Goal: Check status: Check status

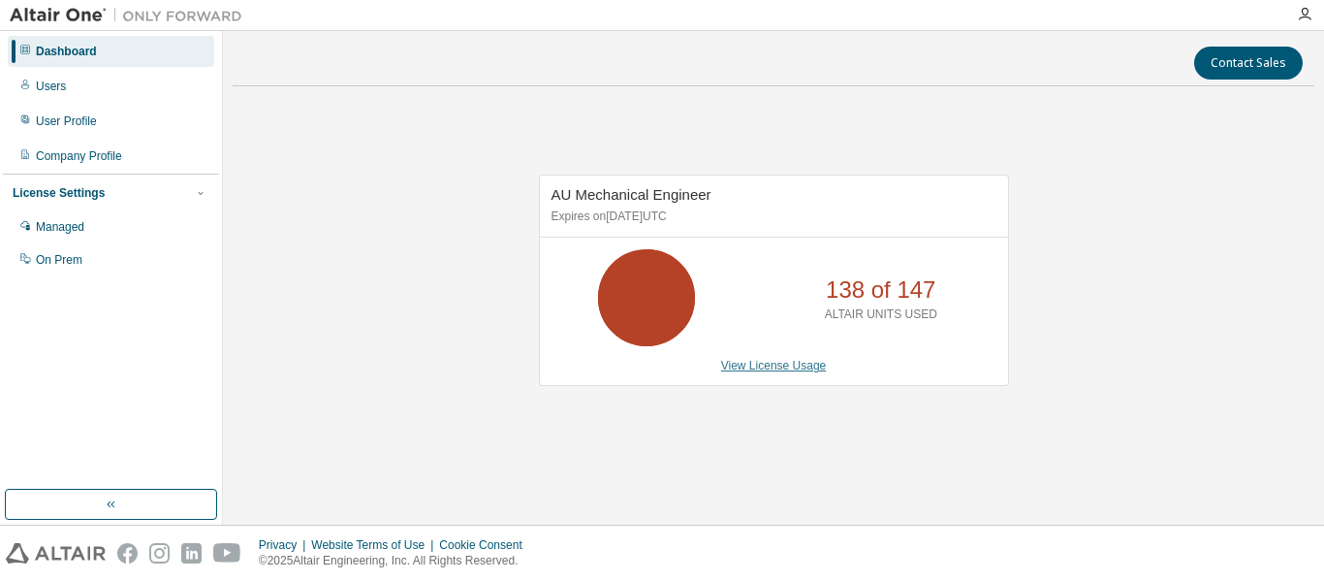
click at [781, 363] on link "View License Usage" at bounding box center [774, 366] width 106 height 14
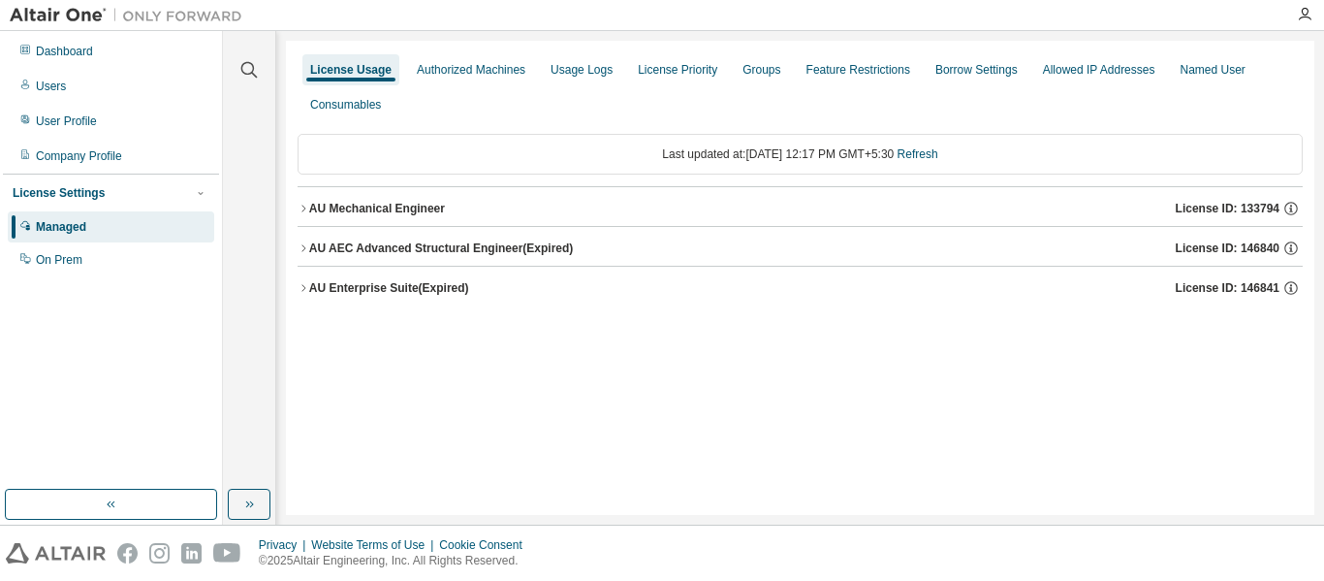
click at [304, 205] on icon "button" at bounding box center [304, 209] width 12 height 12
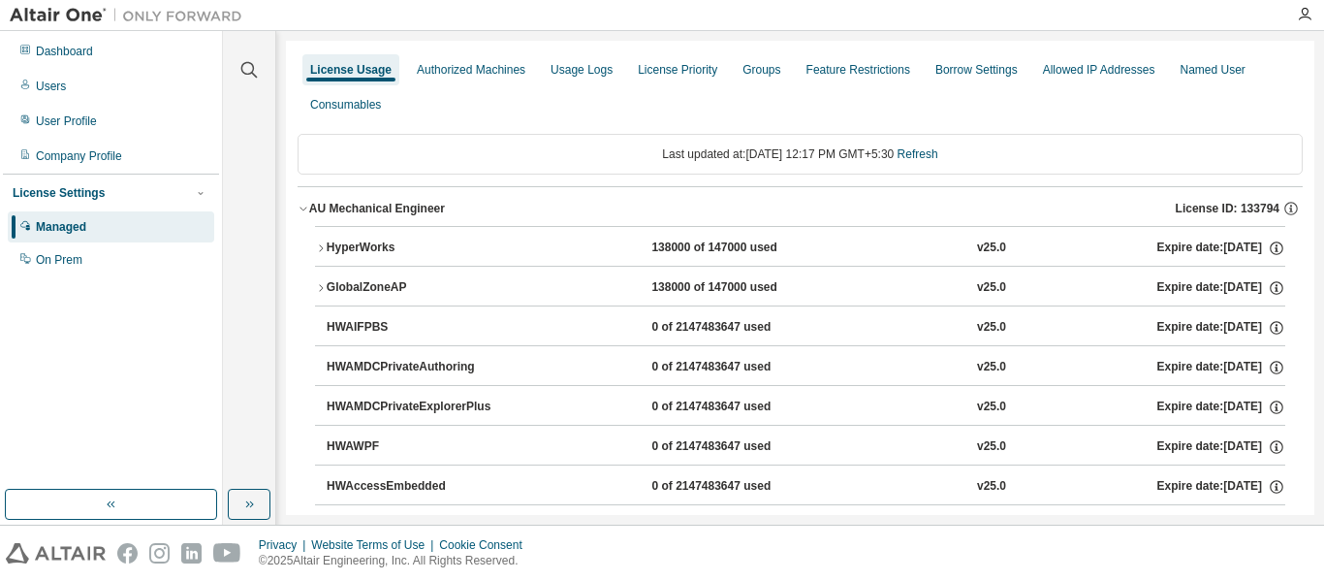
click at [318, 248] on icon "button" at bounding box center [321, 248] width 12 height 12
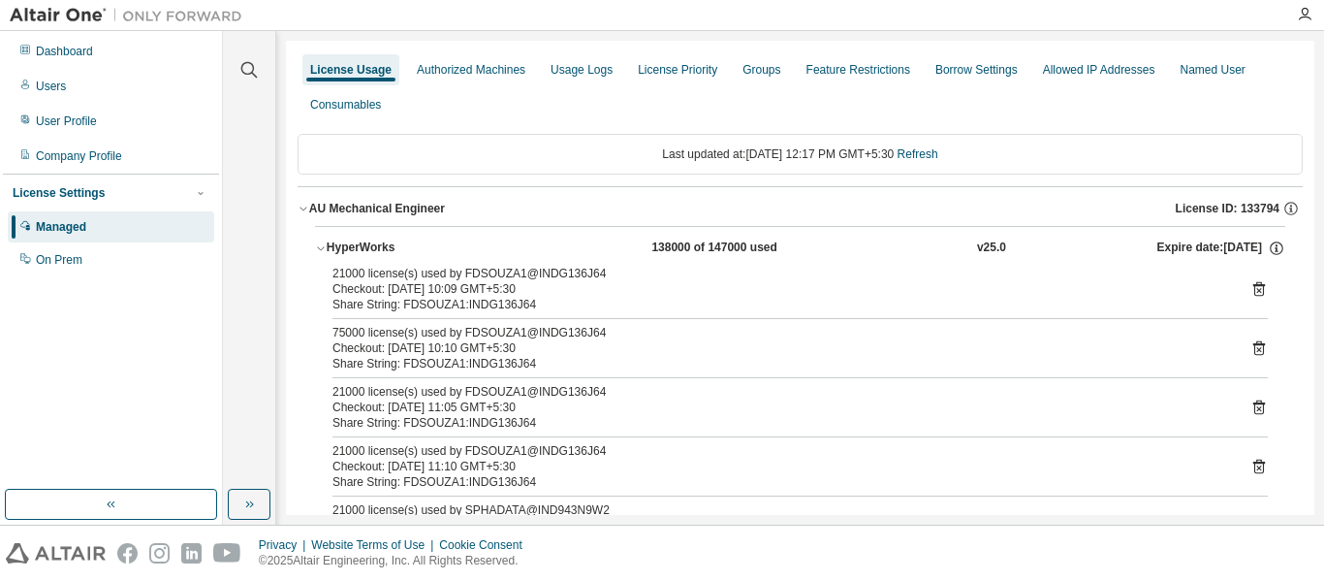
drag, startPoint x: 307, startPoint y: 204, endPoint x: 367, endPoint y: 303, distance: 115.7
drag, startPoint x: 308, startPoint y: 189, endPoint x: 368, endPoint y: 257, distance: 90.6
drag, startPoint x: 328, startPoint y: 242, endPoint x: 441, endPoint y: 513, distance: 293.2
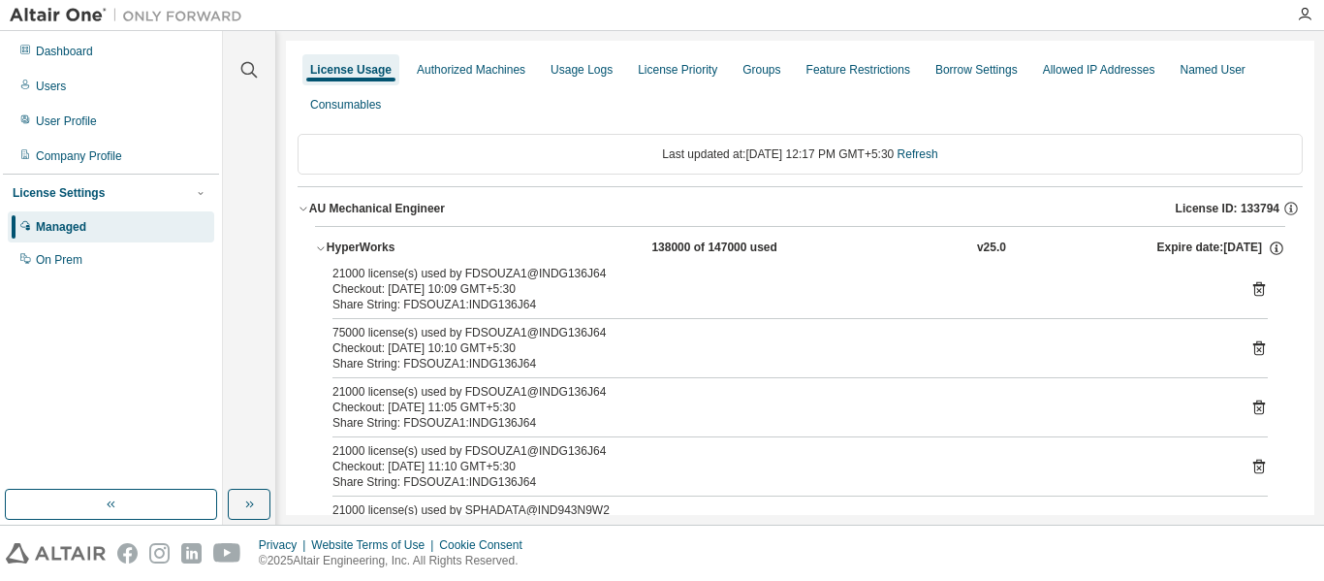
drag, startPoint x: 450, startPoint y: 198, endPoint x: 580, endPoint y: 417, distance: 254.6
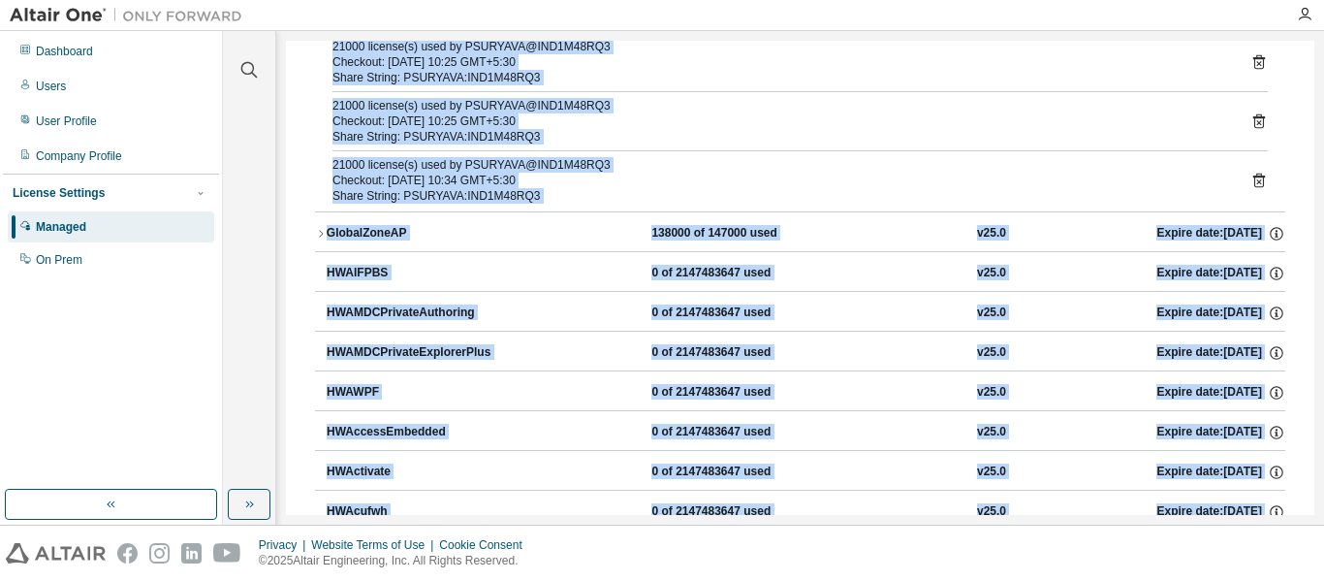
scroll to position [1761, 0]
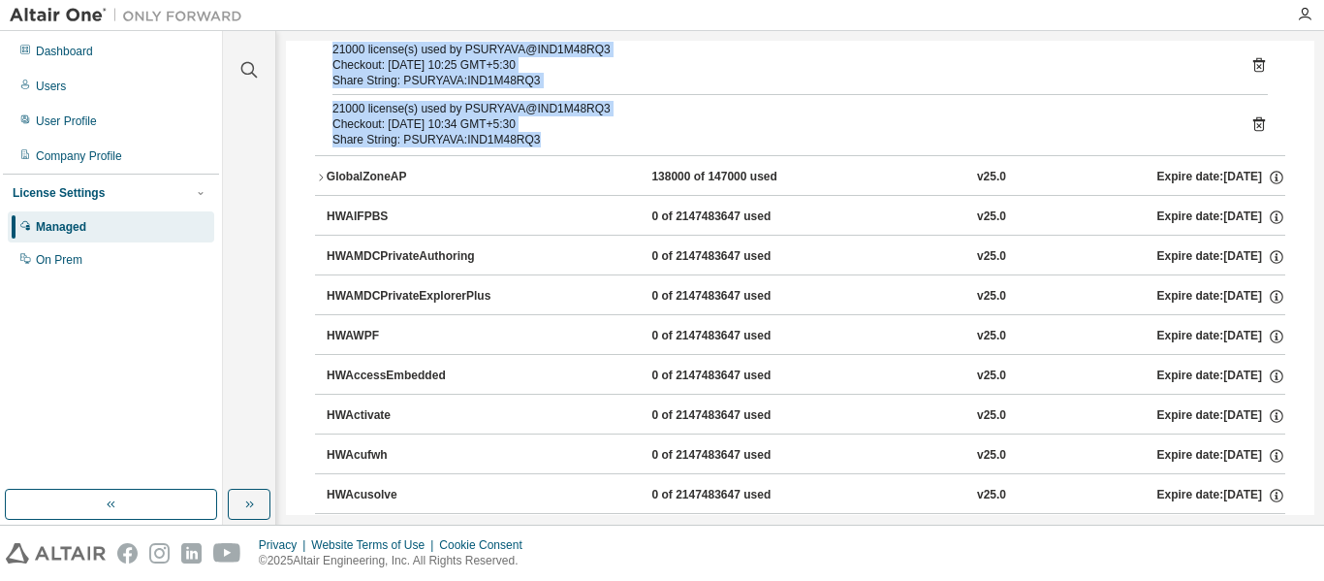
drag, startPoint x: 332, startPoint y: 272, endPoint x: 1196, endPoint y: 134, distance: 874.5
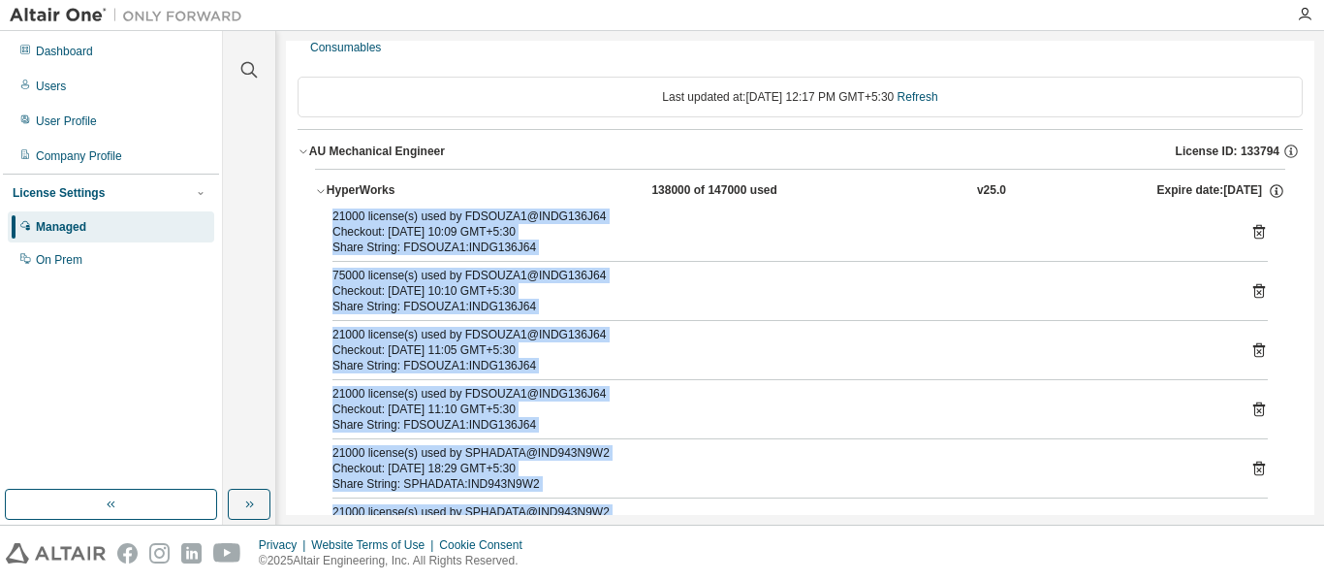
scroll to position [16, 0]
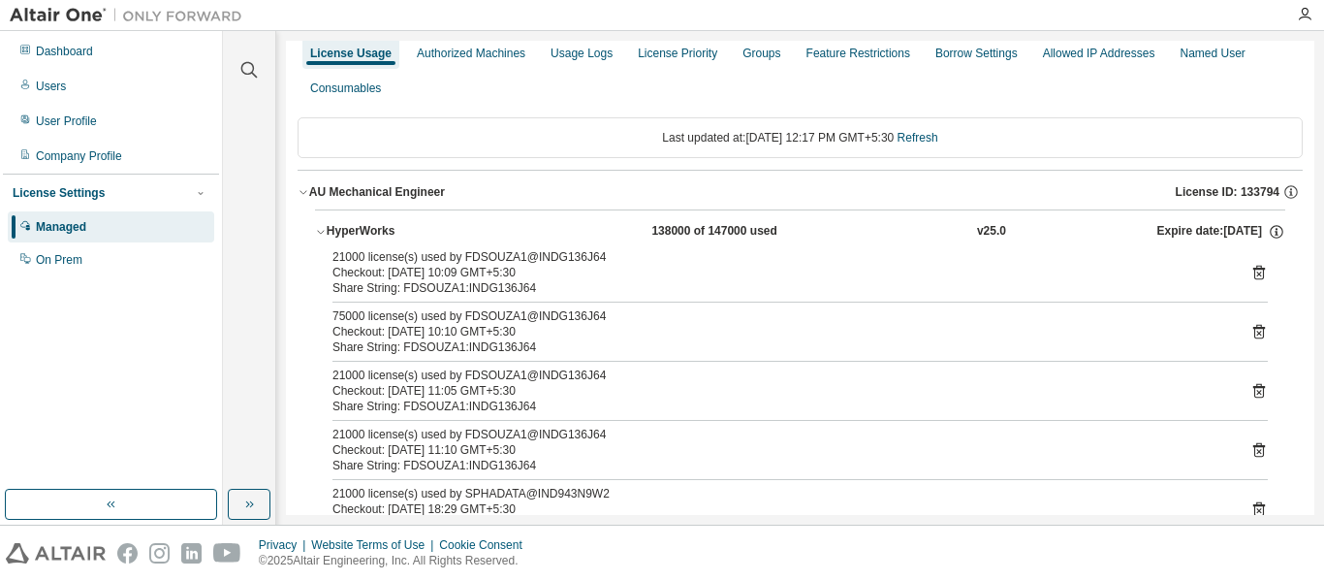
click at [539, 142] on div "Last updated at: Tue 2025-08-12 12:17 PM GMT+5:30 Refresh" at bounding box center [800, 137] width 1005 height 41
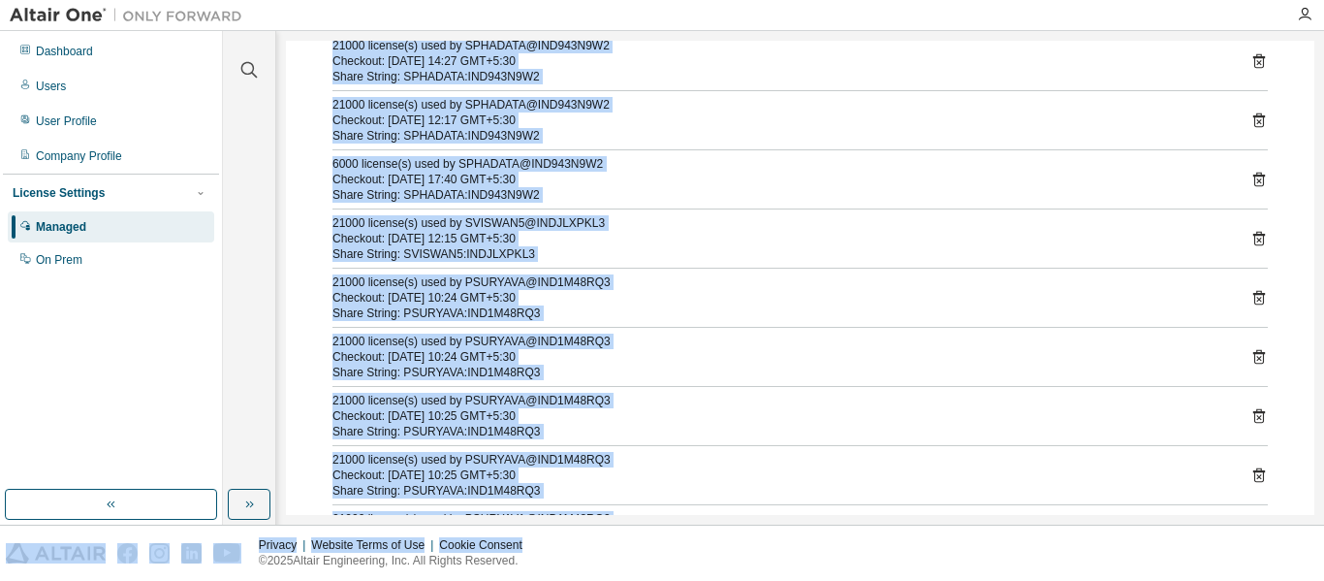
scroll to position [1539, 0]
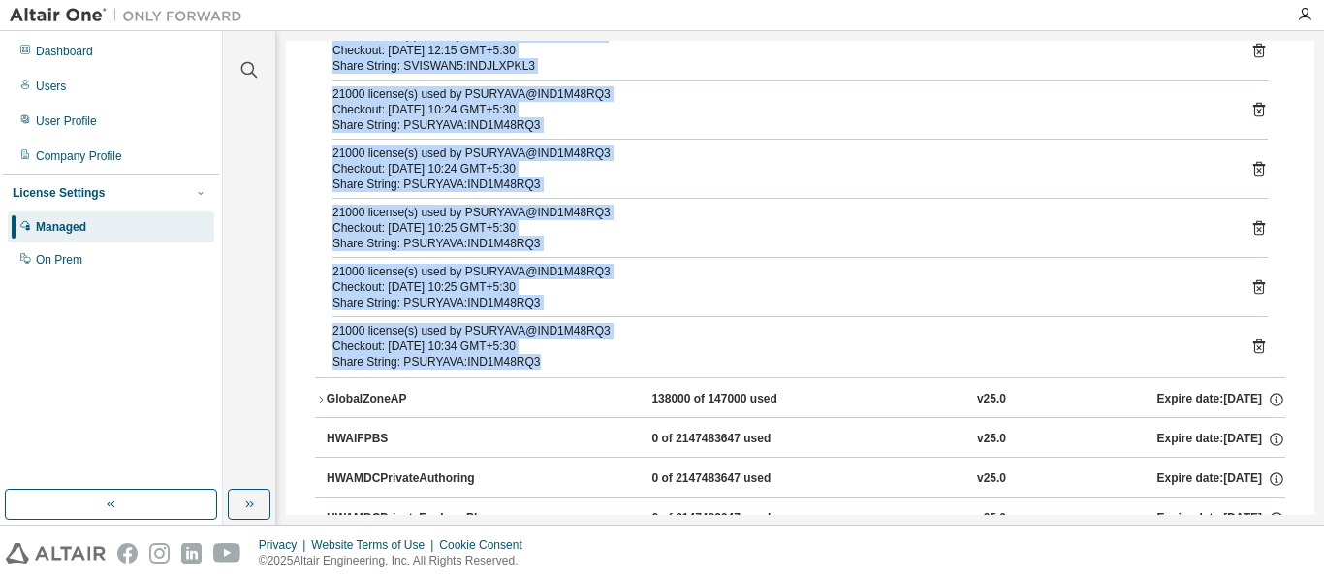
drag, startPoint x: 636, startPoint y: 135, endPoint x: 1054, endPoint y: 354, distance: 472.5
copy div "Last updated at: Tue 2025-08-12 12:17 PM GMT+5:30 Refresh AU Mechanical Enginee…"
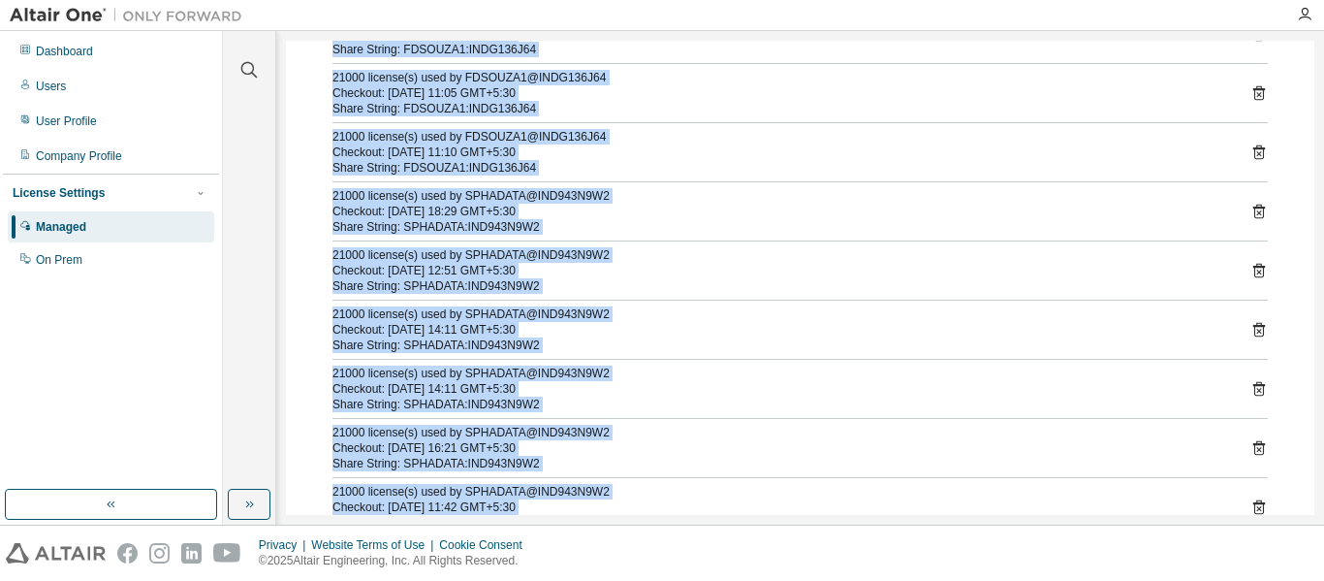
scroll to position [0, 0]
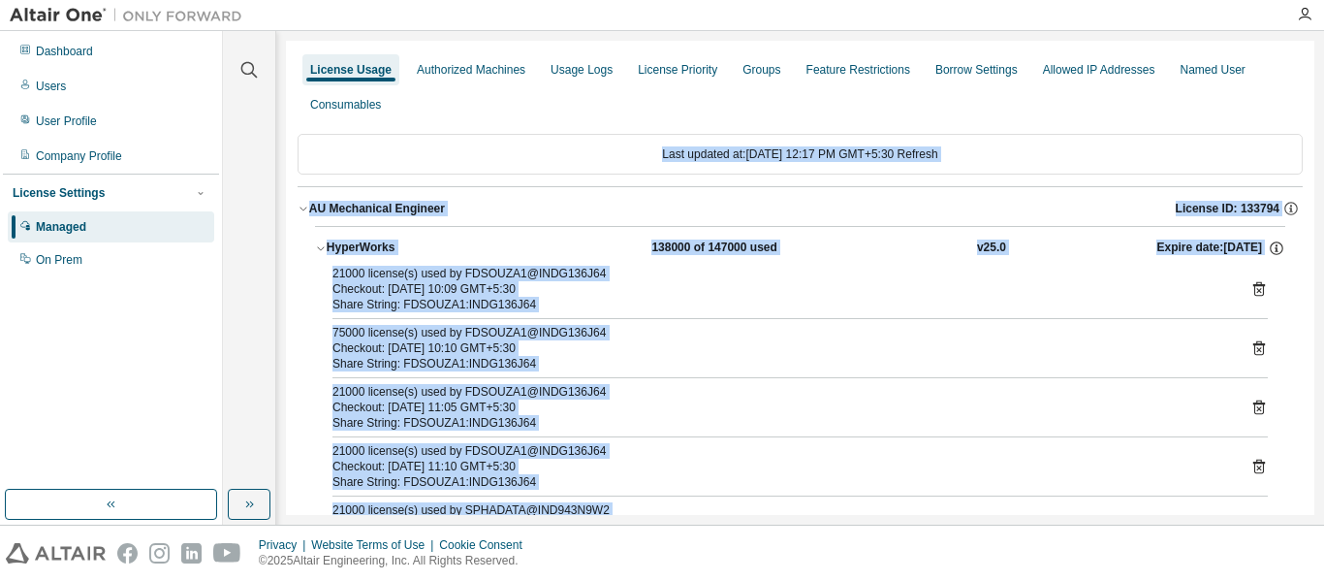
click at [307, 208] on icon "button" at bounding box center [304, 209] width 12 height 12
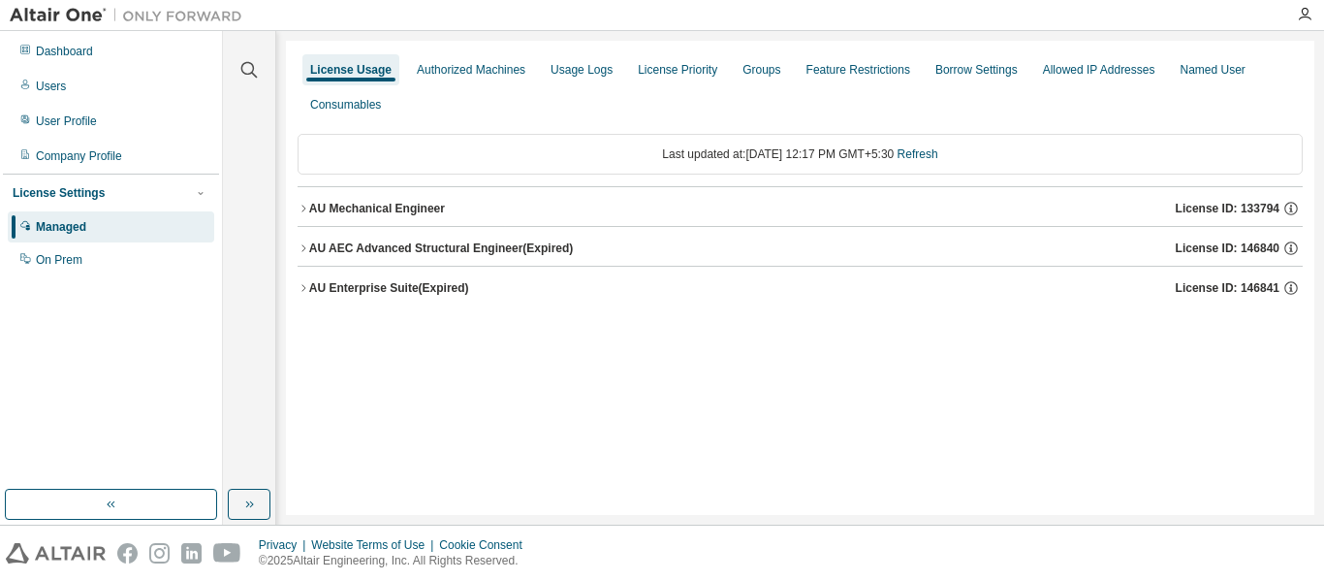
click at [520, 344] on div "License Usage Authorized Machines Usage Logs License Priority Groups Feature Re…" at bounding box center [800, 278] width 1028 height 474
click at [85, 66] on div "Dashboard" at bounding box center [111, 51] width 206 height 31
